Goal: Check status: Check status

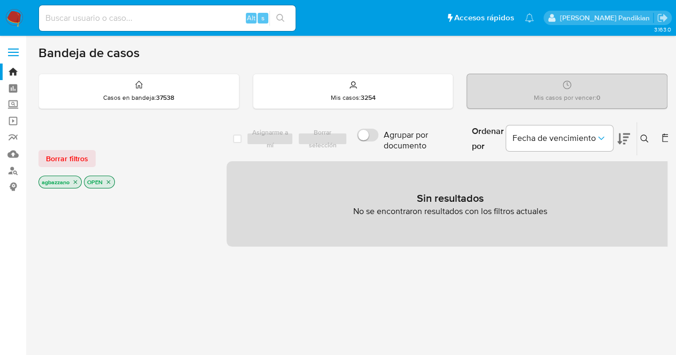
click at [153, 16] on input at bounding box center [167, 18] width 257 height 14
paste input "237527107"
type input "237527107"
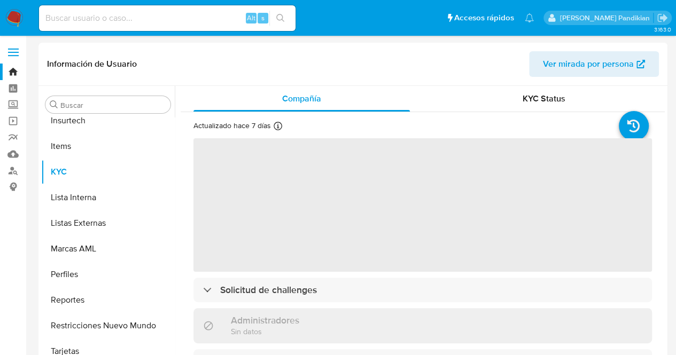
scroll to position [554, 0]
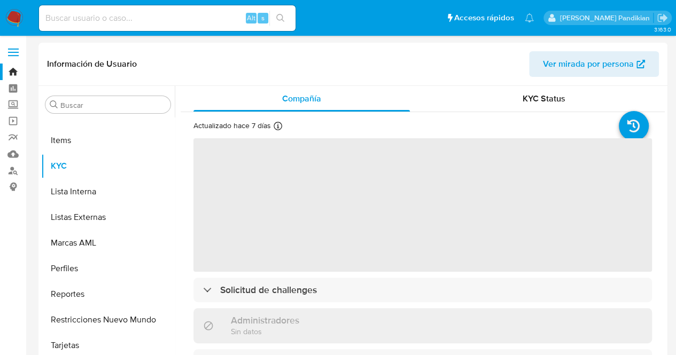
select select "10"
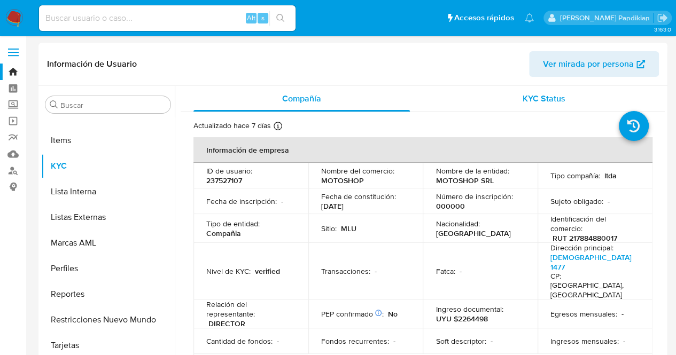
click at [530, 106] on div "KYC Status" at bounding box center [544, 99] width 217 height 26
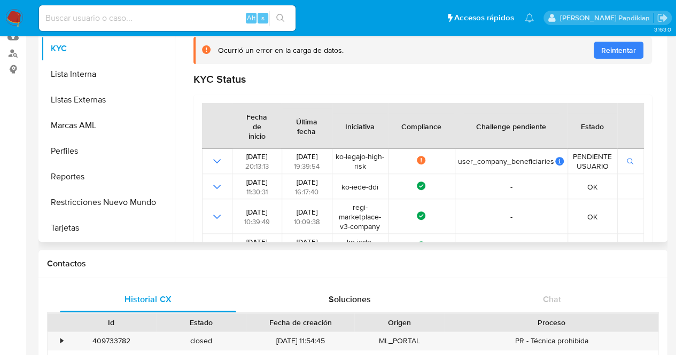
scroll to position [116, 0]
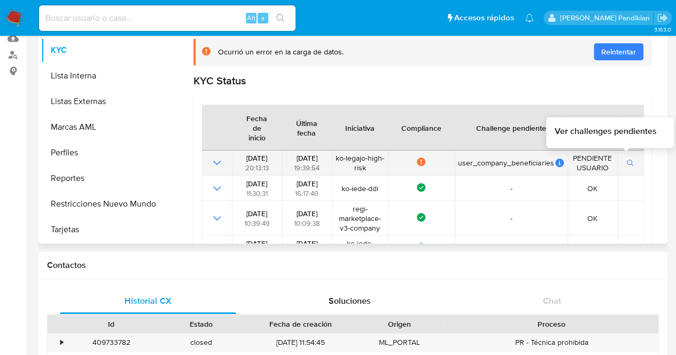
click at [627, 160] on icon "button" at bounding box center [630, 163] width 7 height 7
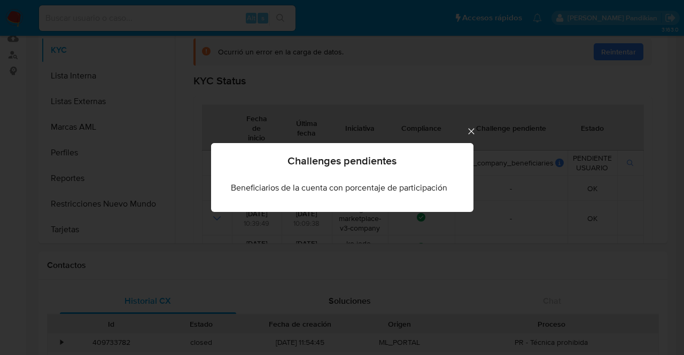
click at [476, 132] on icon "Cerrar" at bounding box center [471, 131] width 11 height 11
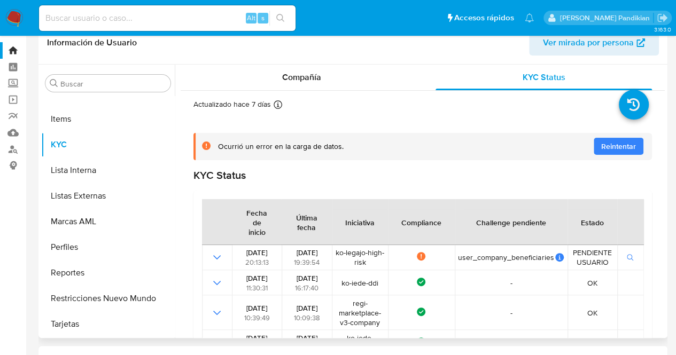
scroll to position [25, 0]
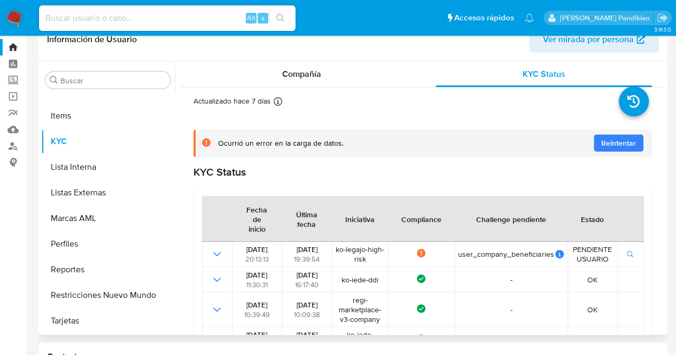
click at [611, 136] on span "Reintentar" at bounding box center [618, 143] width 35 height 17
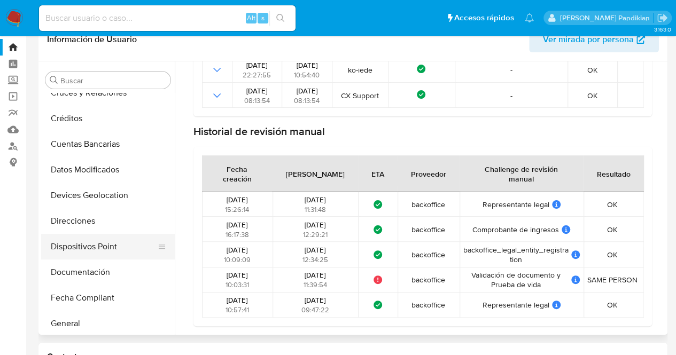
scroll to position [172, 0]
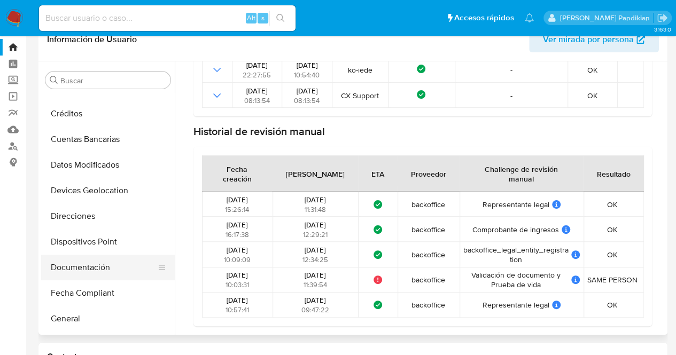
click at [110, 266] on button "Documentación" at bounding box center [103, 268] width 125 height 26
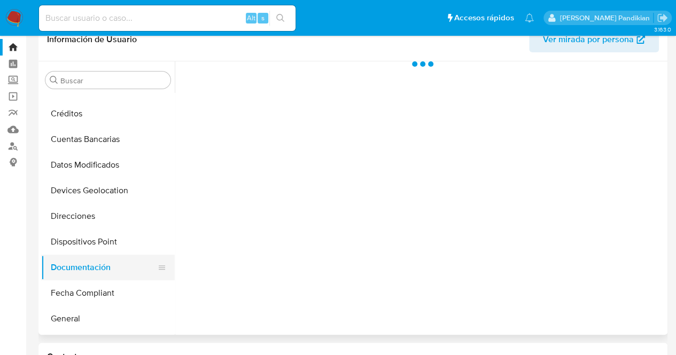
scroll to position [0, 0]
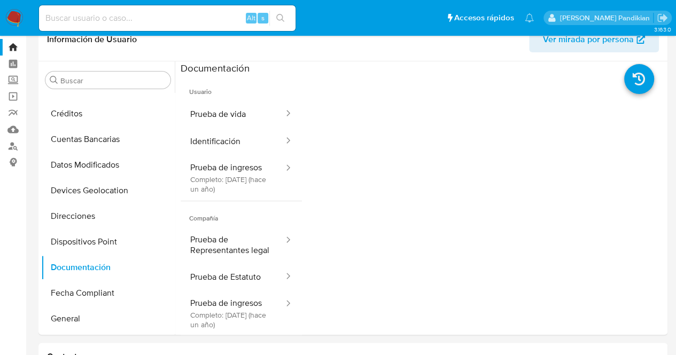
click at [241, 97] on span "Usuario" at bounding box center [241, 88] width 121 height 26
click at [263, 119] on button "Prueba de vida" at bounding box center [233, 113] width 104 height 27
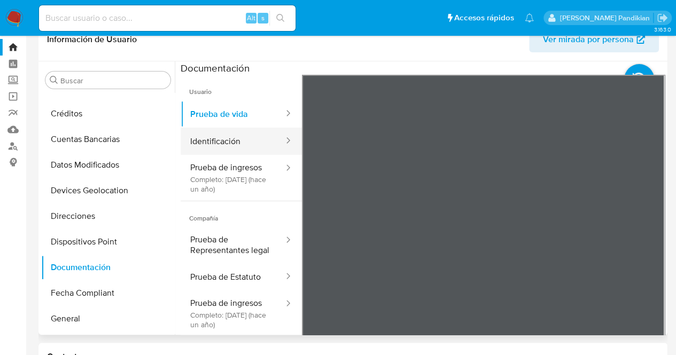
click at [265, 144] on button "Identificación" at bounding box center [233, 141] width 104 height 27
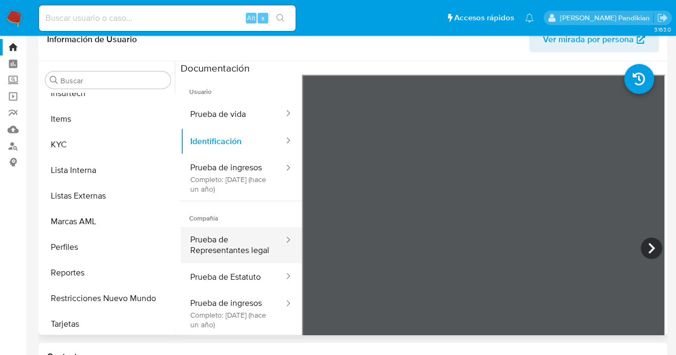
scroll to position [552, 0]
click at [219, 264] on button "Prueba de Representantes legal" at bounding box center [233, 245] width 104 height 36
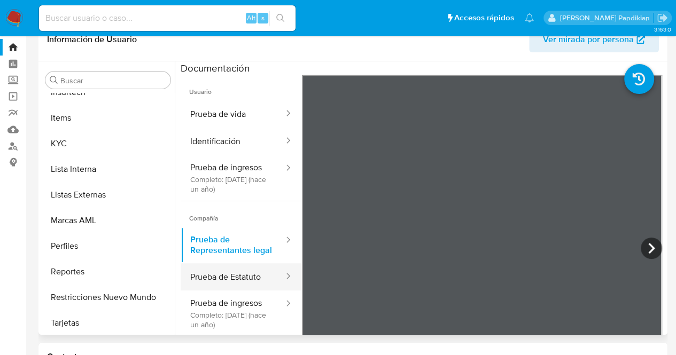
click at [251, 291] on button "Prueba de Estatuto" at bounding box center [233, 277] width 104 height 27
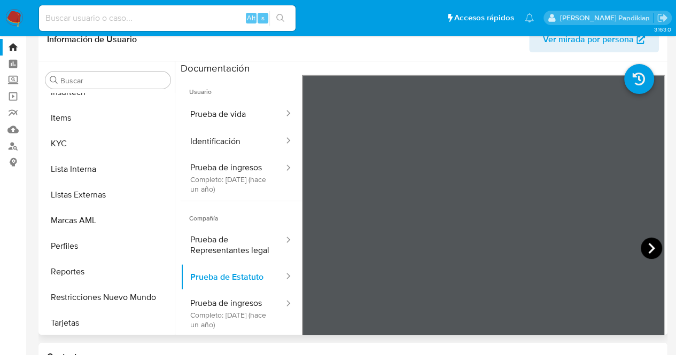
click at [651, 246] on icon at bounding box center [651, 248] width 21 height 21
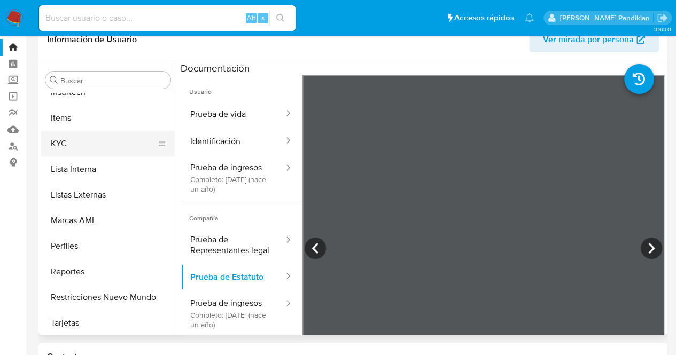
click at [93, 146] on button "KYC" at bounding box center [103, 144] width 125 height 26
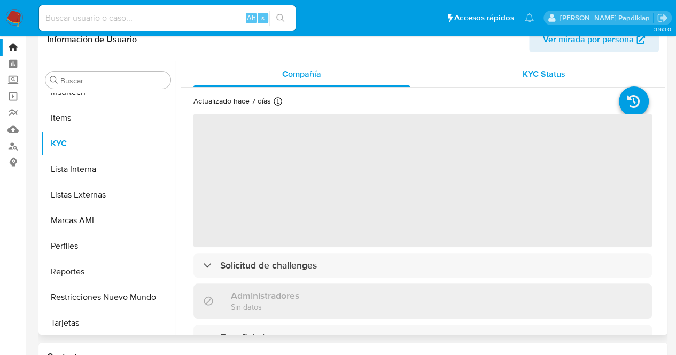
click at [523, 68] on span "KYC Status" at bounding box center [544, 74] width 43 height 12
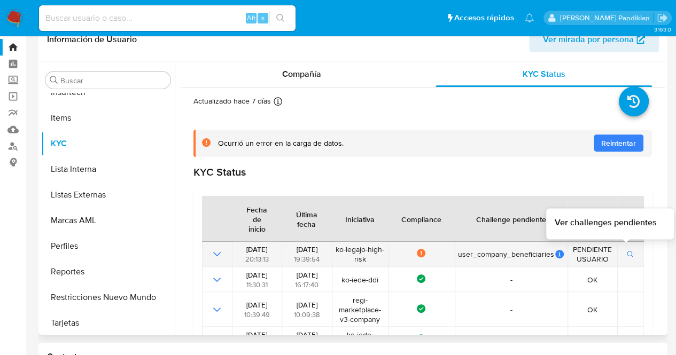
click at [631, 256] on button "button" at bounding box center [631, 254] width 18 height 13
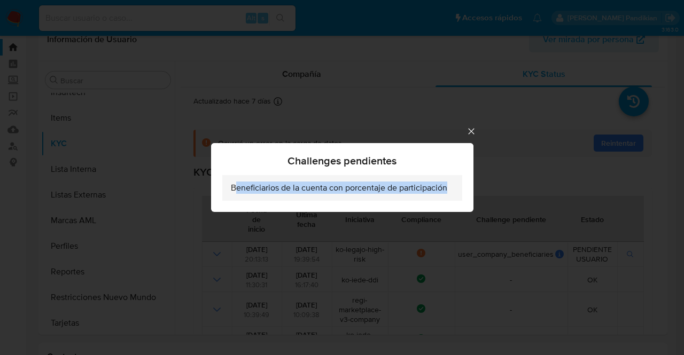
drag, startPoint x: 235, startPoint y: 188, endPoint x: 453, endPoint y: 183, distance: 218.7
click at [453, 183] on li "Beneficiarios de la cuenta con porcentaje de participación" at bounding box center [342, 188] width 240 height 26
drag, startPoint x: 452, startPoint y: 185, endPoint x: 201, endPoint y: 194, distance: 251.4
click at [201, 194] on div "Challenges pendientes Beneficiarios de la cuenta con porcentaje de participación" at bounding box center [342, 177] width 684 height 355
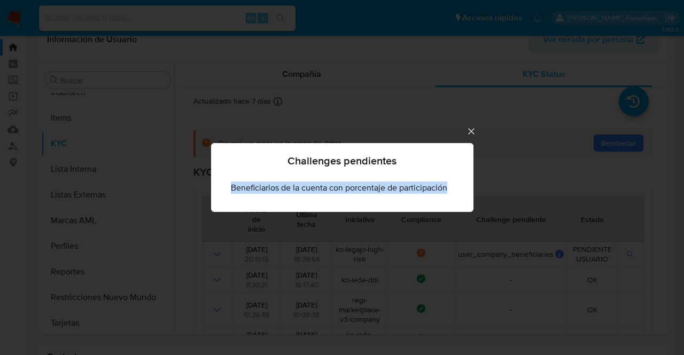
copy span "Beneficiarios de la cuenta con porcentaje de participación"
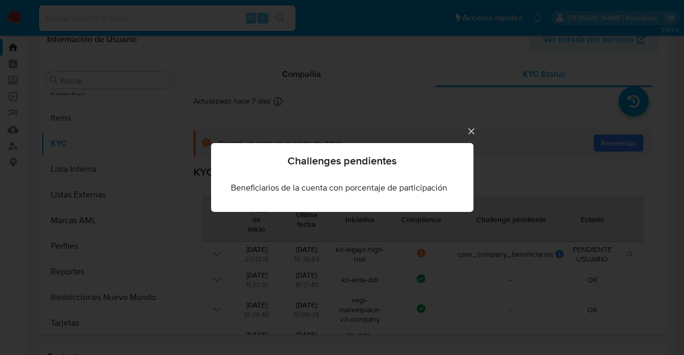
click at [441, 165] on div "Challenges pendientes" at bounding box center [342, 161] width 240 height 11
click at [477, 134] on icon "Cerrar" at bounding box center [471, 131] width 11 height 11
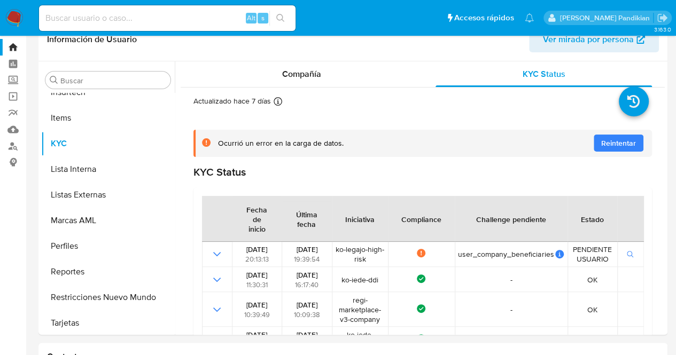
click at [125, 32] on div "Alt s" at bounding box center [167, 18] width 257 height 30
click at [117, 21] on input at bounding box center [167, 18] width 257 height 14
paste input "237527107"
type input "237527107"
